Goal: Find specific page/section: Find specific page/section

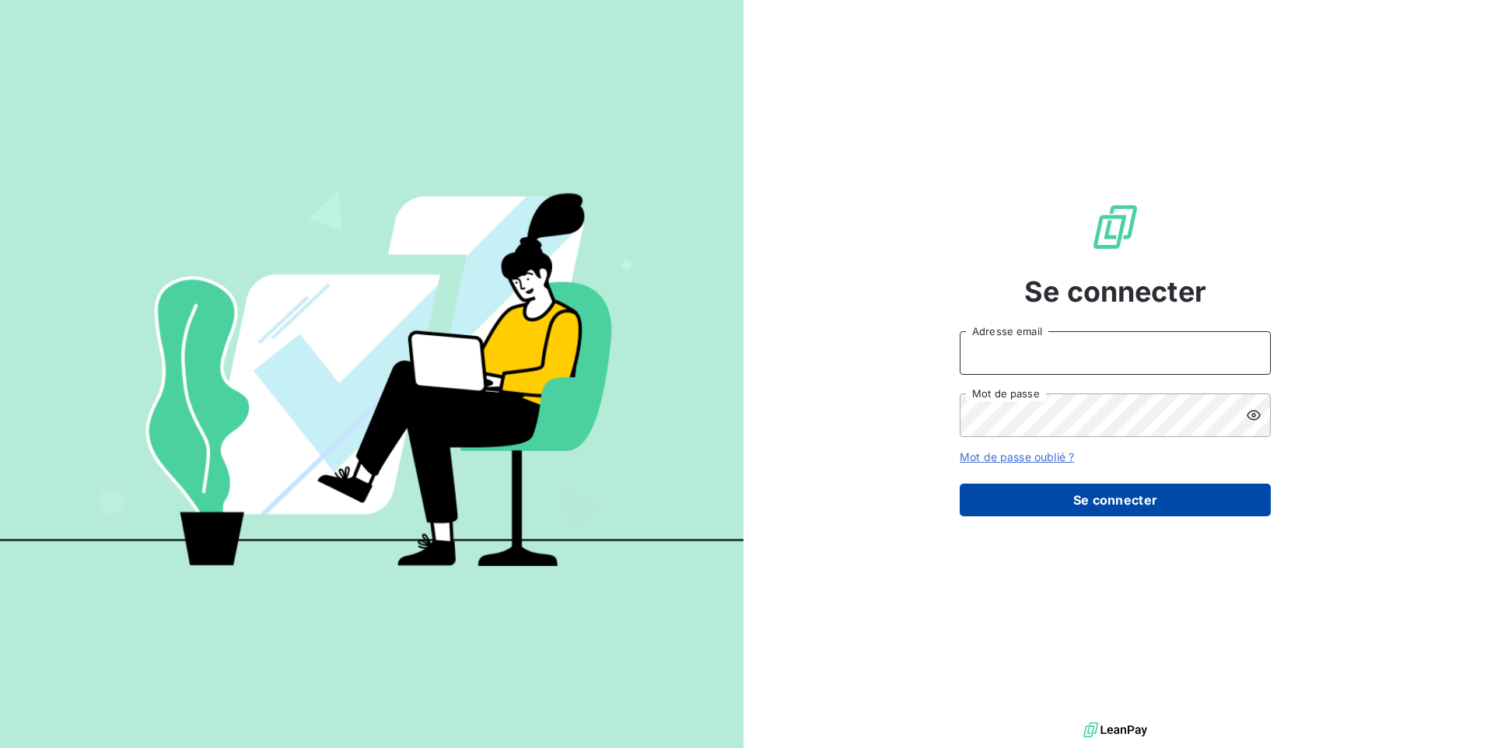
type input "[EMAIL_ADDRESS][DOMAIN_NAME]"
click at [1020, 490] on button "Se connecter" at bounding box center [1115, 500] width 311 height 33
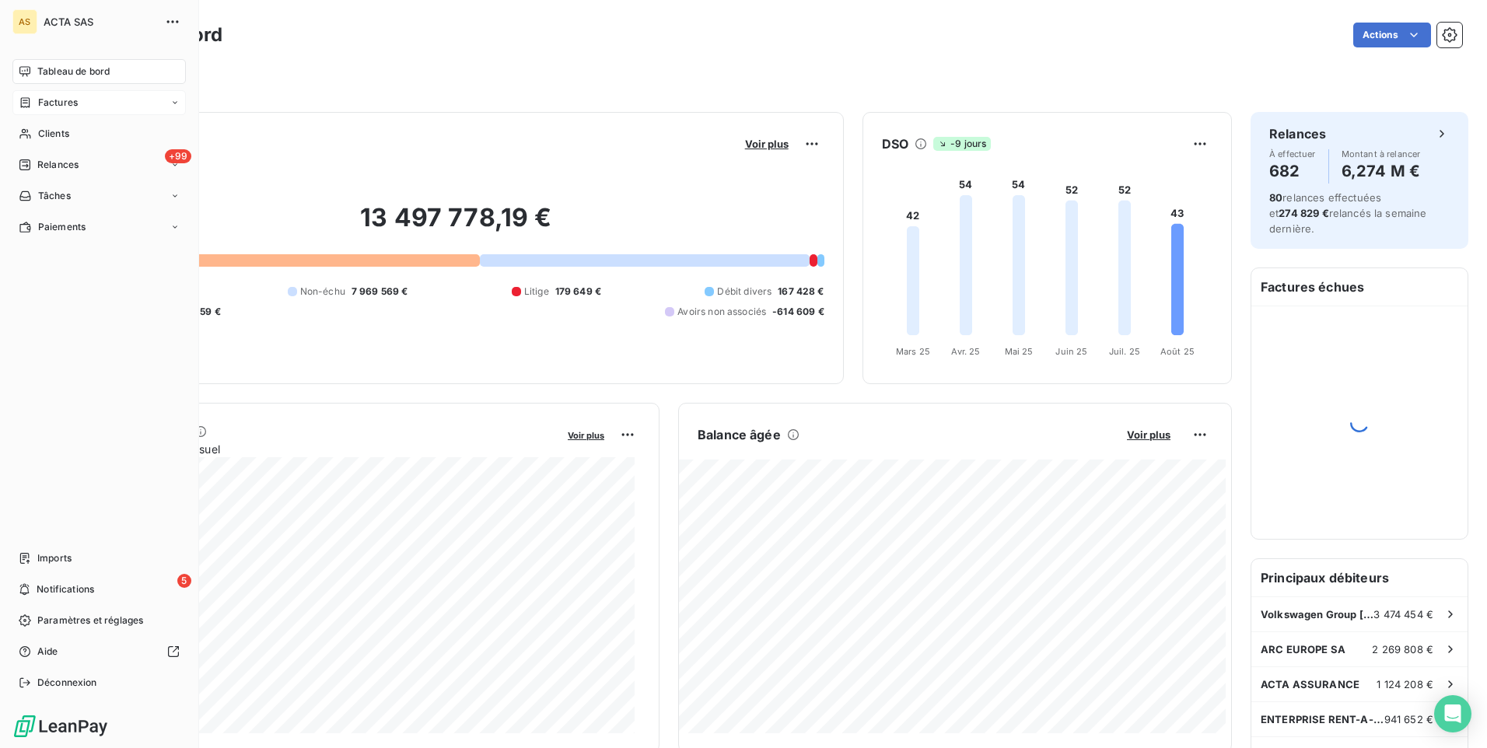
click at [50, 98] on span "Factures" at bounding box center [58, 103] width 40 height 14
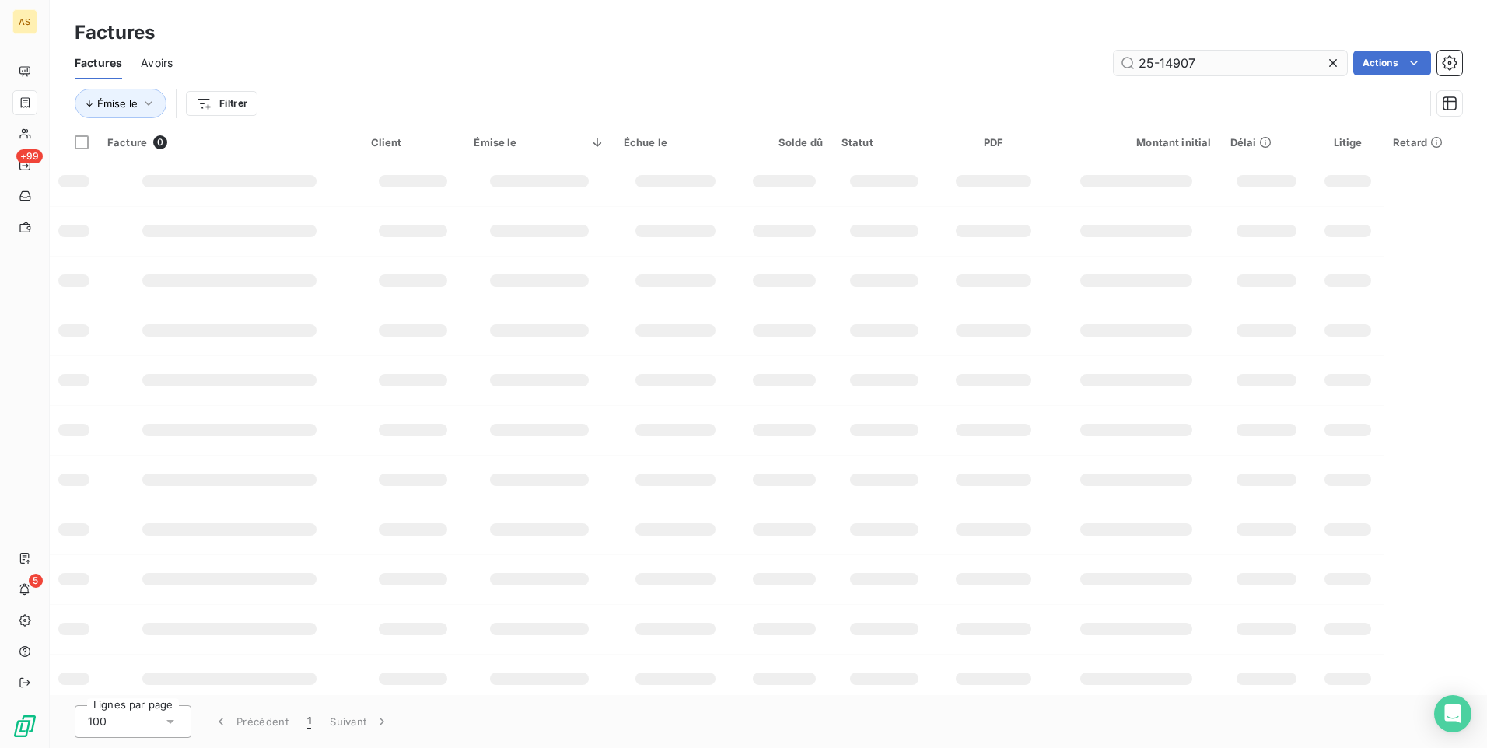
click at [1206, 61] on input "25-14907" at bounding box center [1230, 63] width 233 height 25
type input "25-21434"
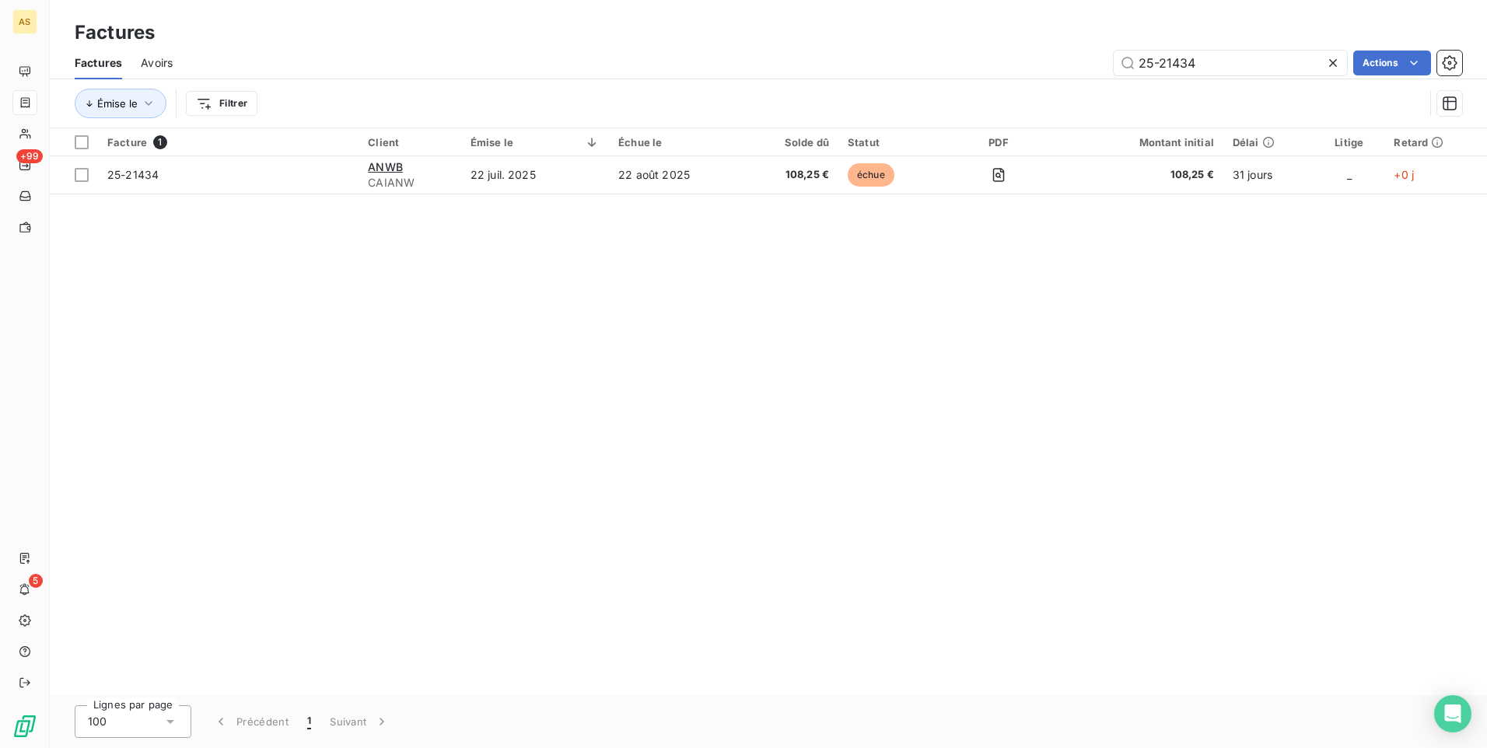
click at [812, 36] on div "Factures" at bounding box center [768, 33] width 1437 height 28
